Goal: Check status: Check status

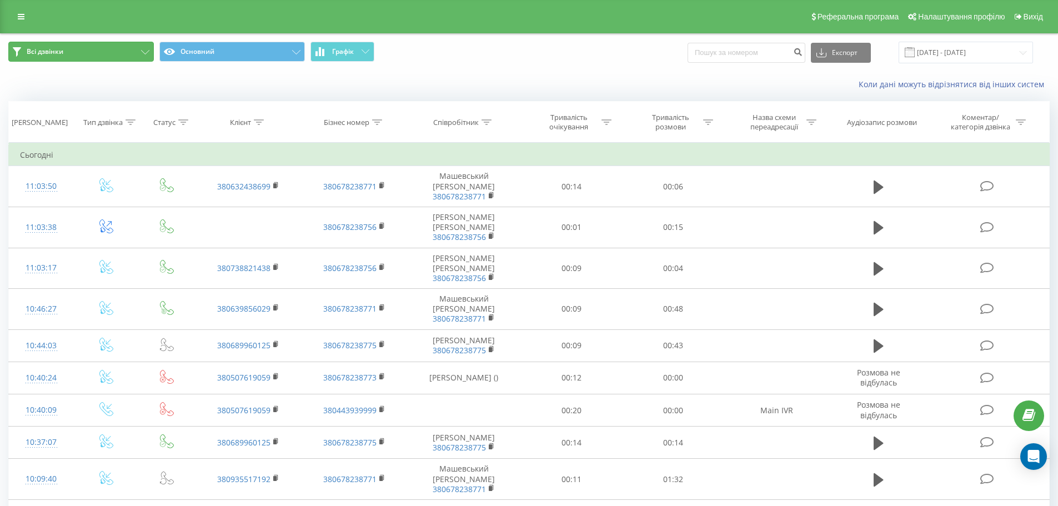
click at [123, 59] on button "Всі дзвінки" at bounding box center [81, 52] width 146 height 20
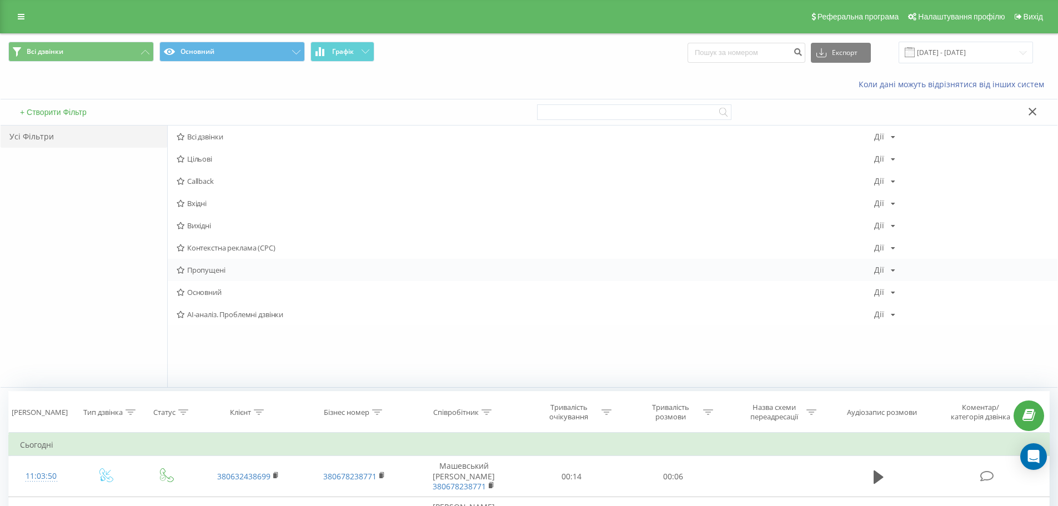
click at [203, 270] on span "Пропущені" at bounding box center [526, 270] width 698 height 8
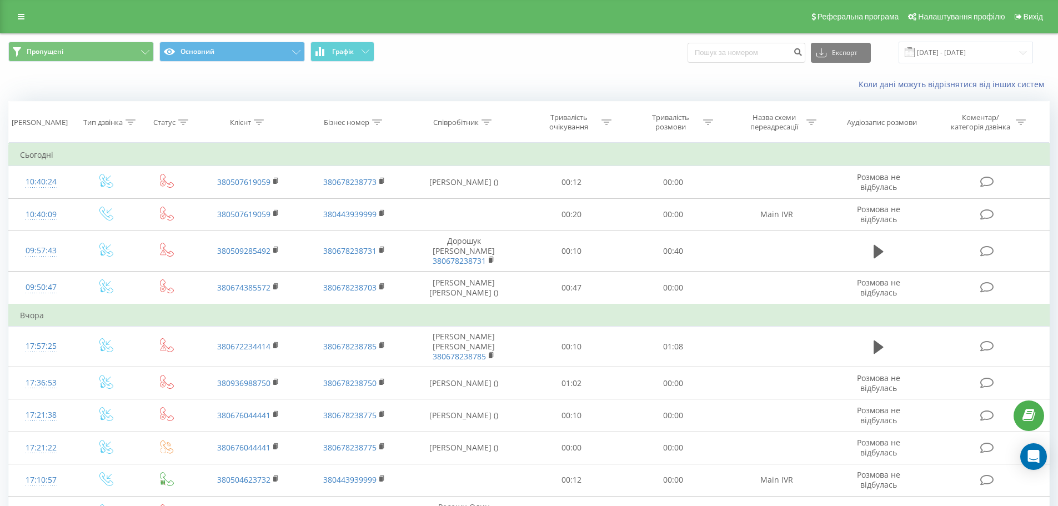
click at [915, 53] on span at bounding box center [910, 52] width 10 height 10
click at [1010, 51] on input "[DATE] - [DATE]" at bounding box center [966, 53] width 134 height 22
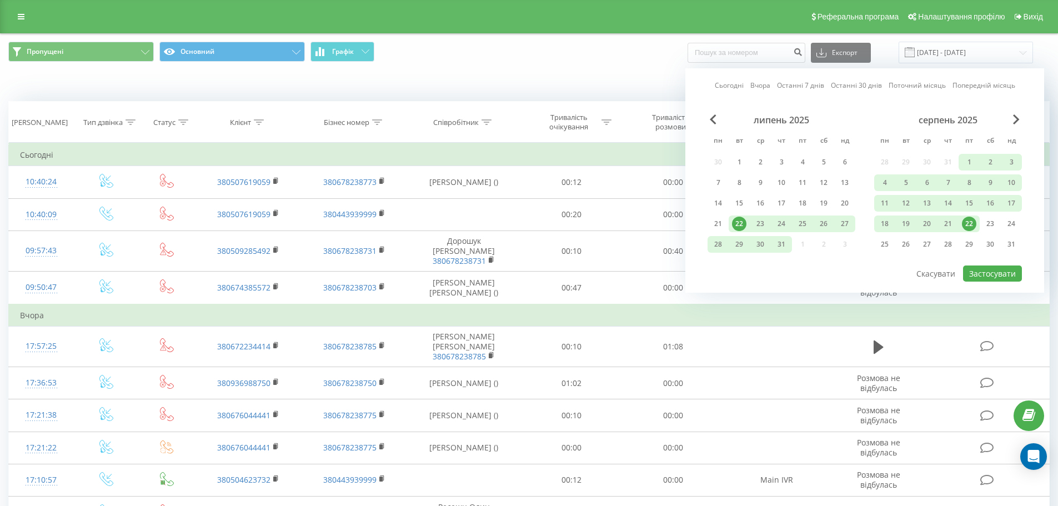
click at [967, 228] on div "22" at bounding box center [969, 224] width 14 height 14
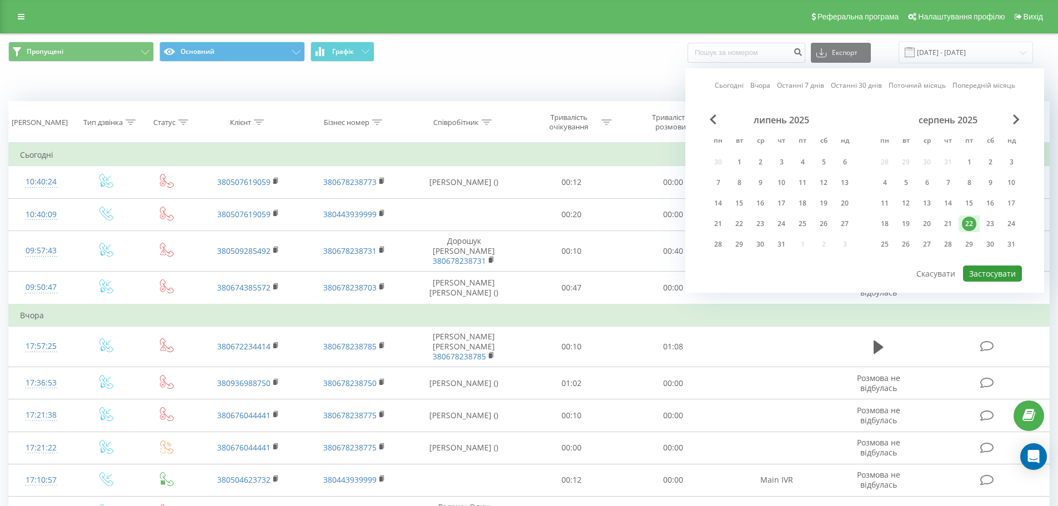
click at [988, 268] on button "Застосувати" at bounding box center [992, 273] width 59 height 16
type input "22.08.2025 - 22.08.2025"
